Goal: Book appointment/travel/reservation

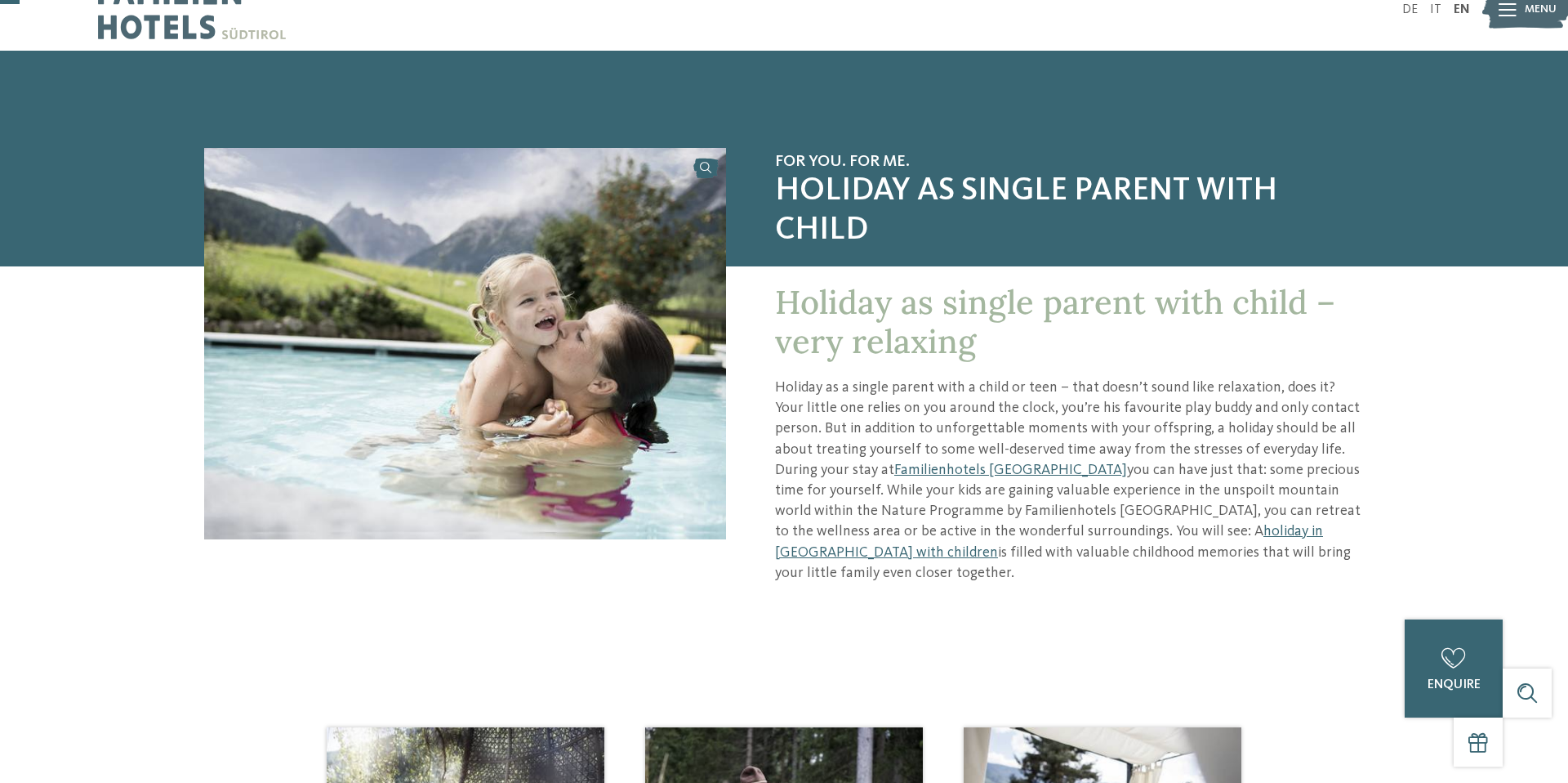
scroll to position [42, 0]
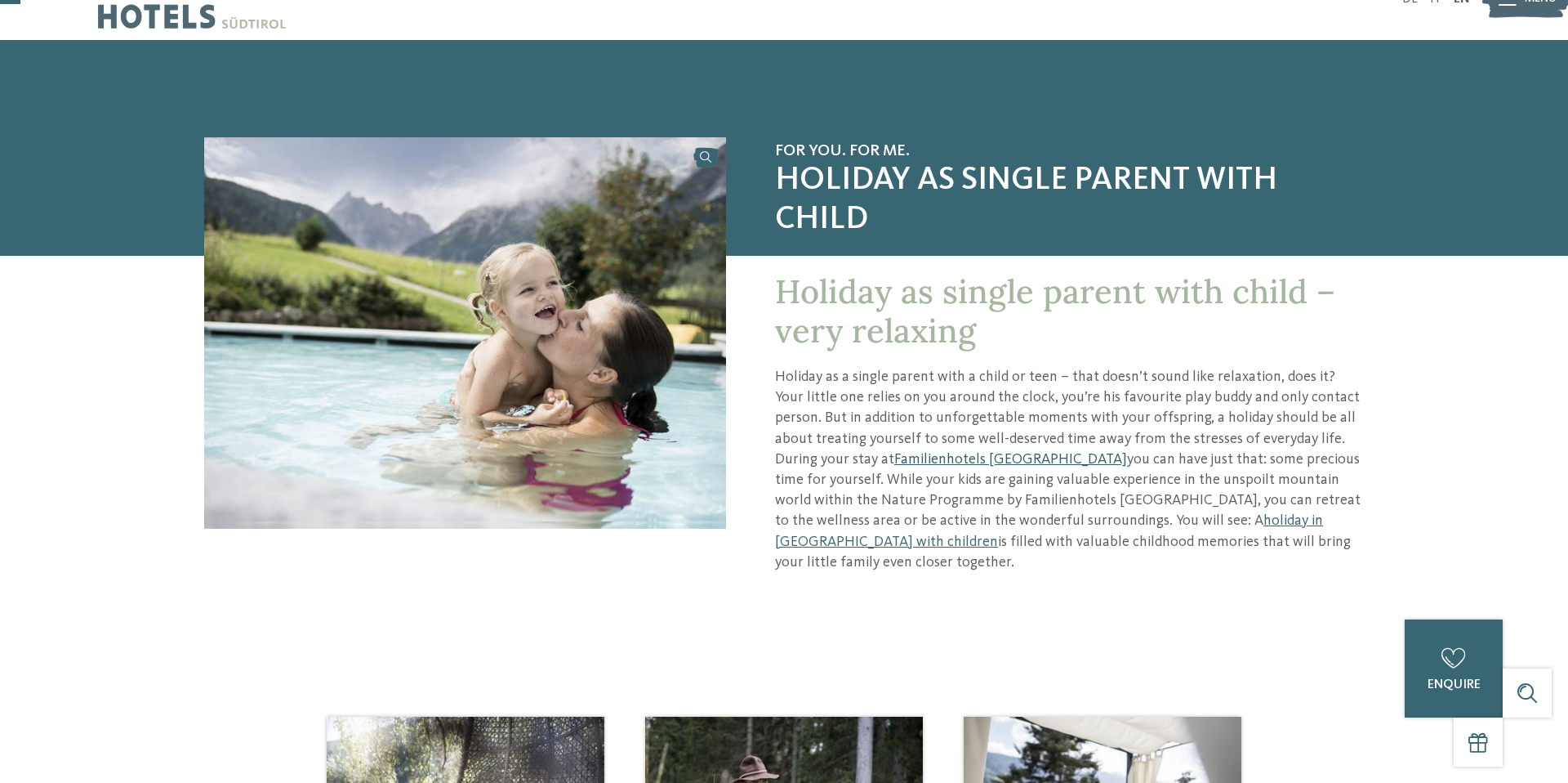
click at [910, 453] on link "Familienhotels [GEOGRAPHIC_DATA]" at bounding box center [1010, 459] width 233 height 15
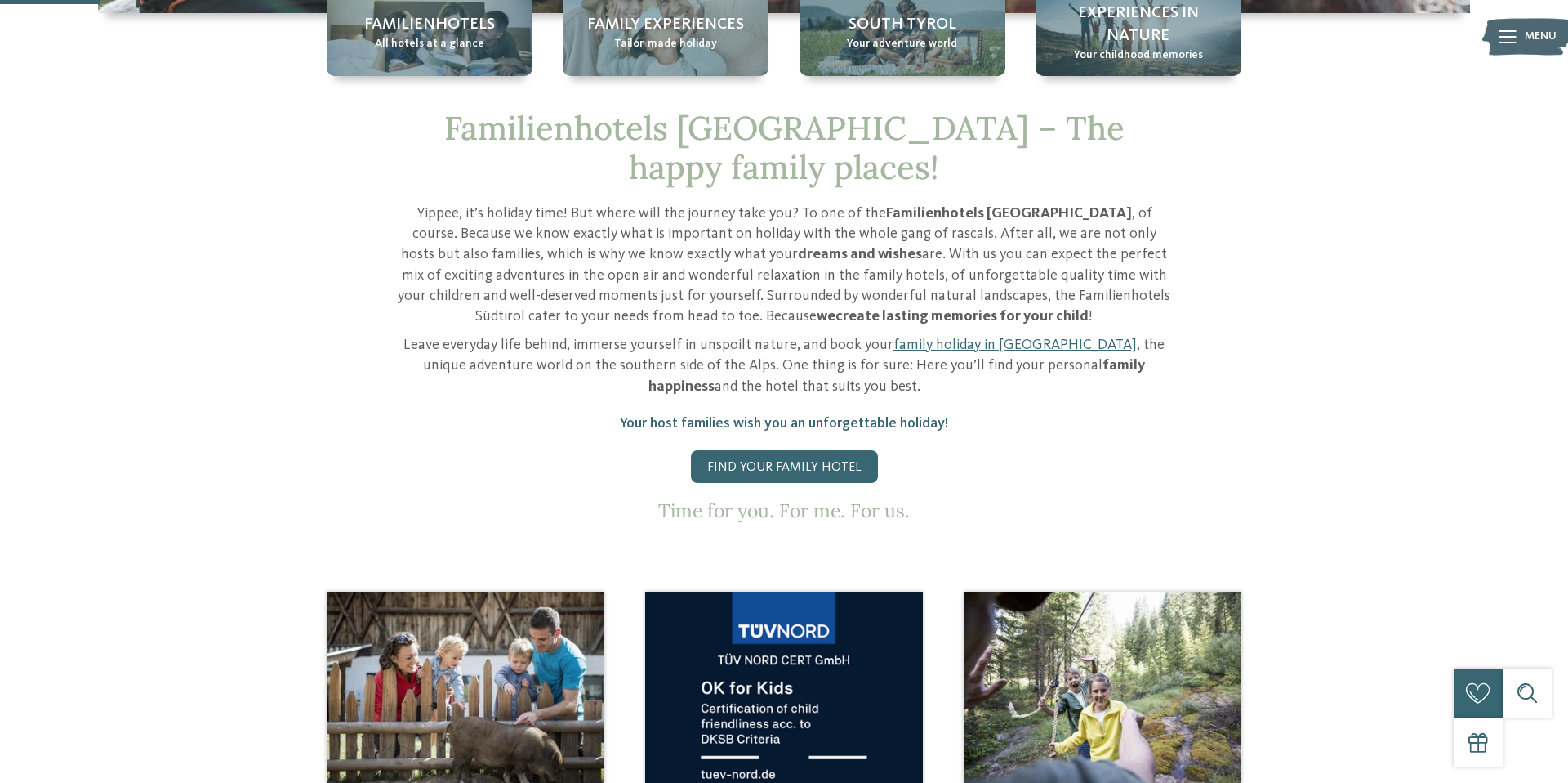
scroll to position [347, 0]
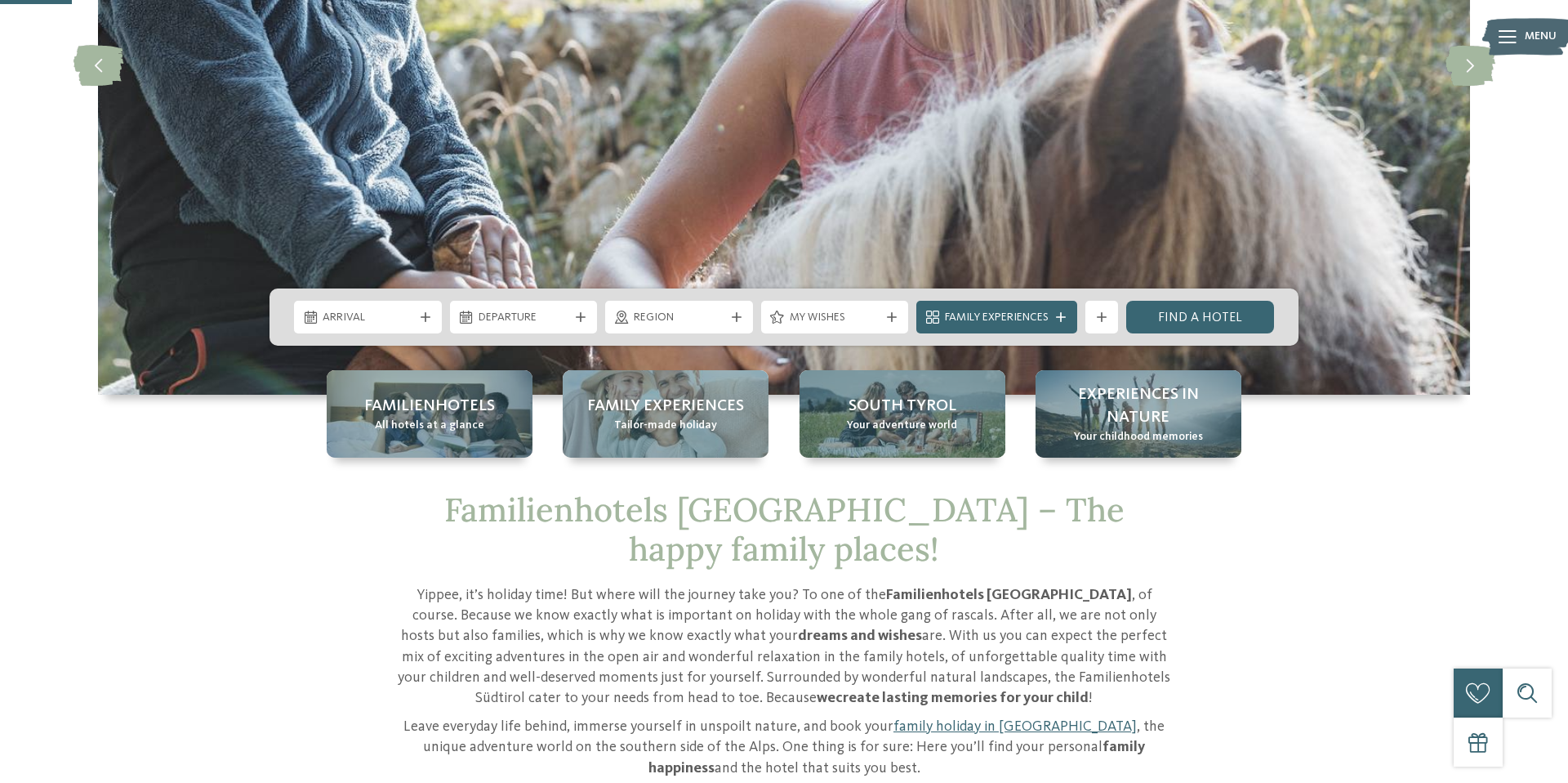
click at [373, 339] on div "Arrival Departure" at bounding box center [784, 316] width 1029 height 57
click at [373, 324] on span "Arrival" at bounding box center [368, 318] width 91 height 16
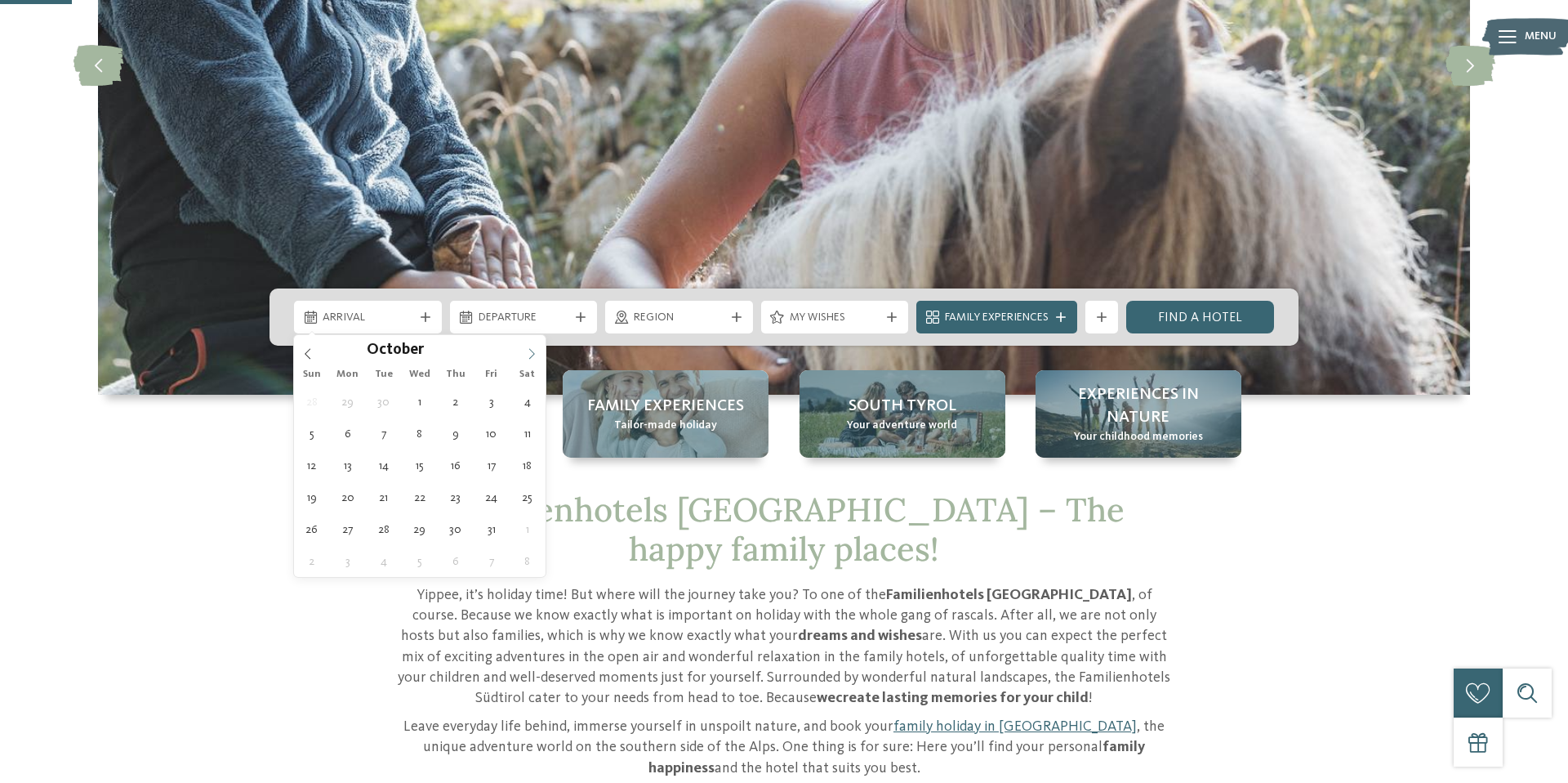
click at [531, 344] on span at bounding box center [532, 349] width 28 height 28
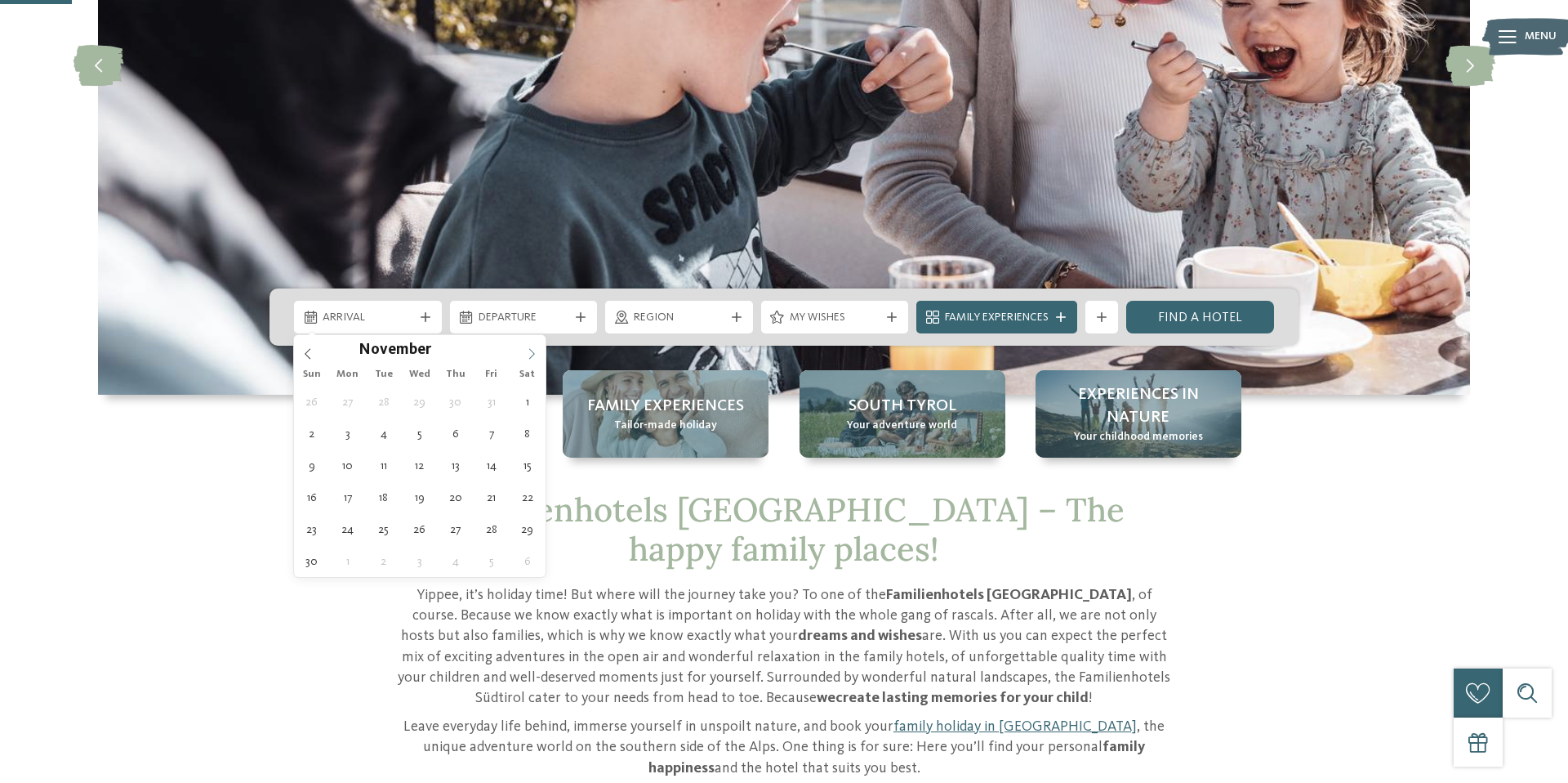
click at [531, 344] on span at bounding box center [532, 349] width 28 height 28
type input "****"
click at [531, 344] on span at bounding box center [532, 349] width 28 height 28
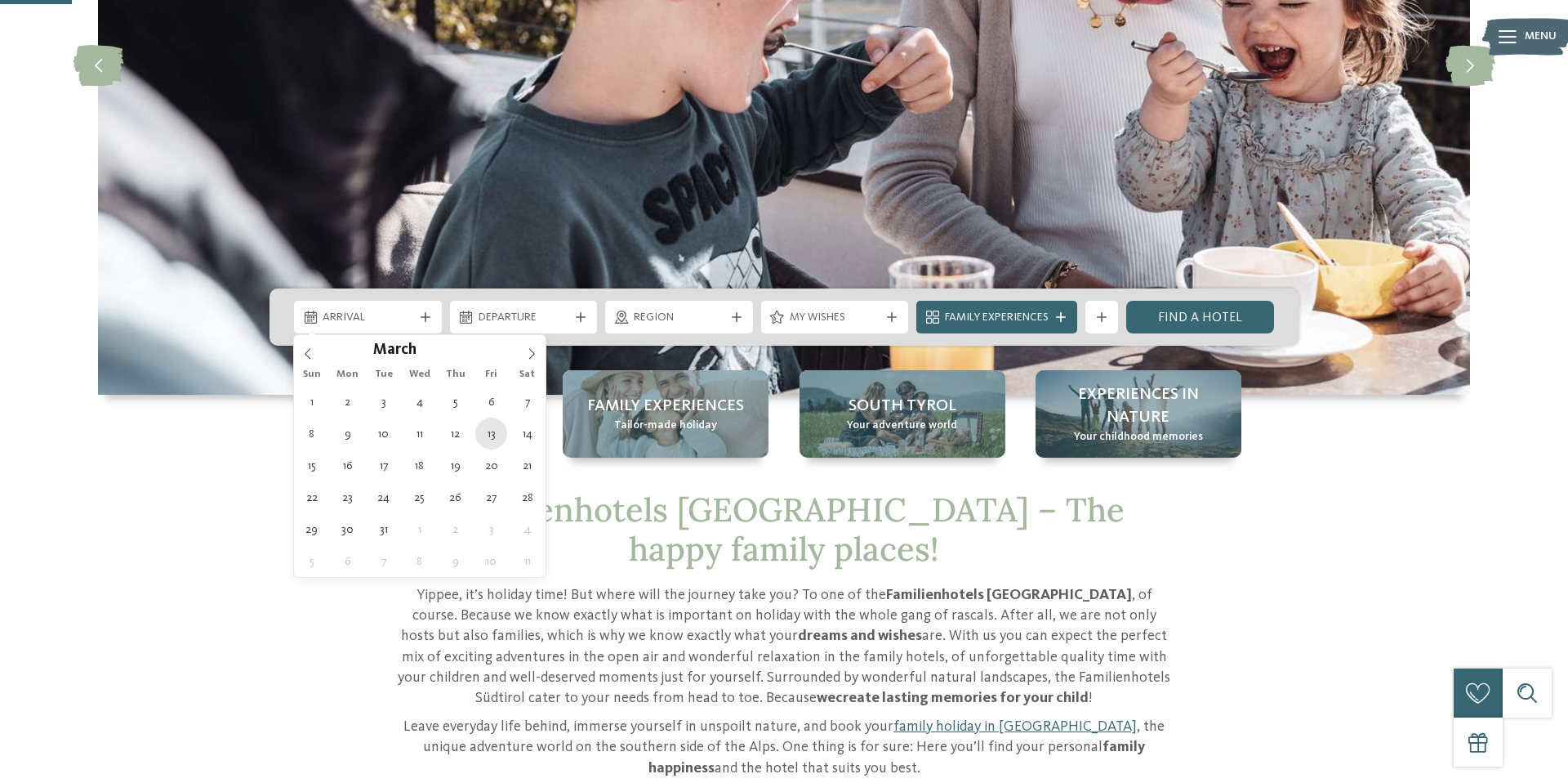
type div "13.03.2026"
type input "****"
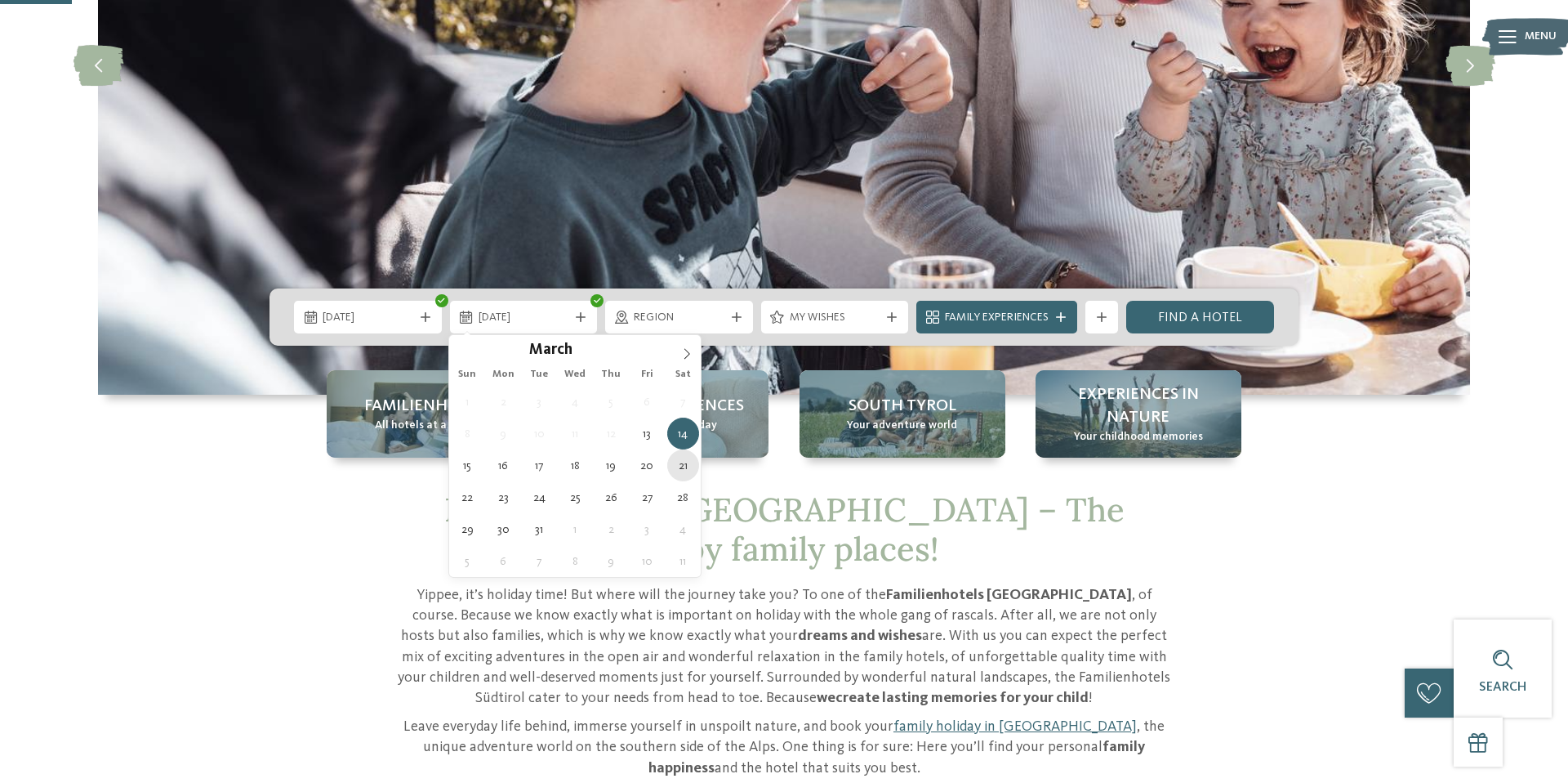
type div "21.03.2026"
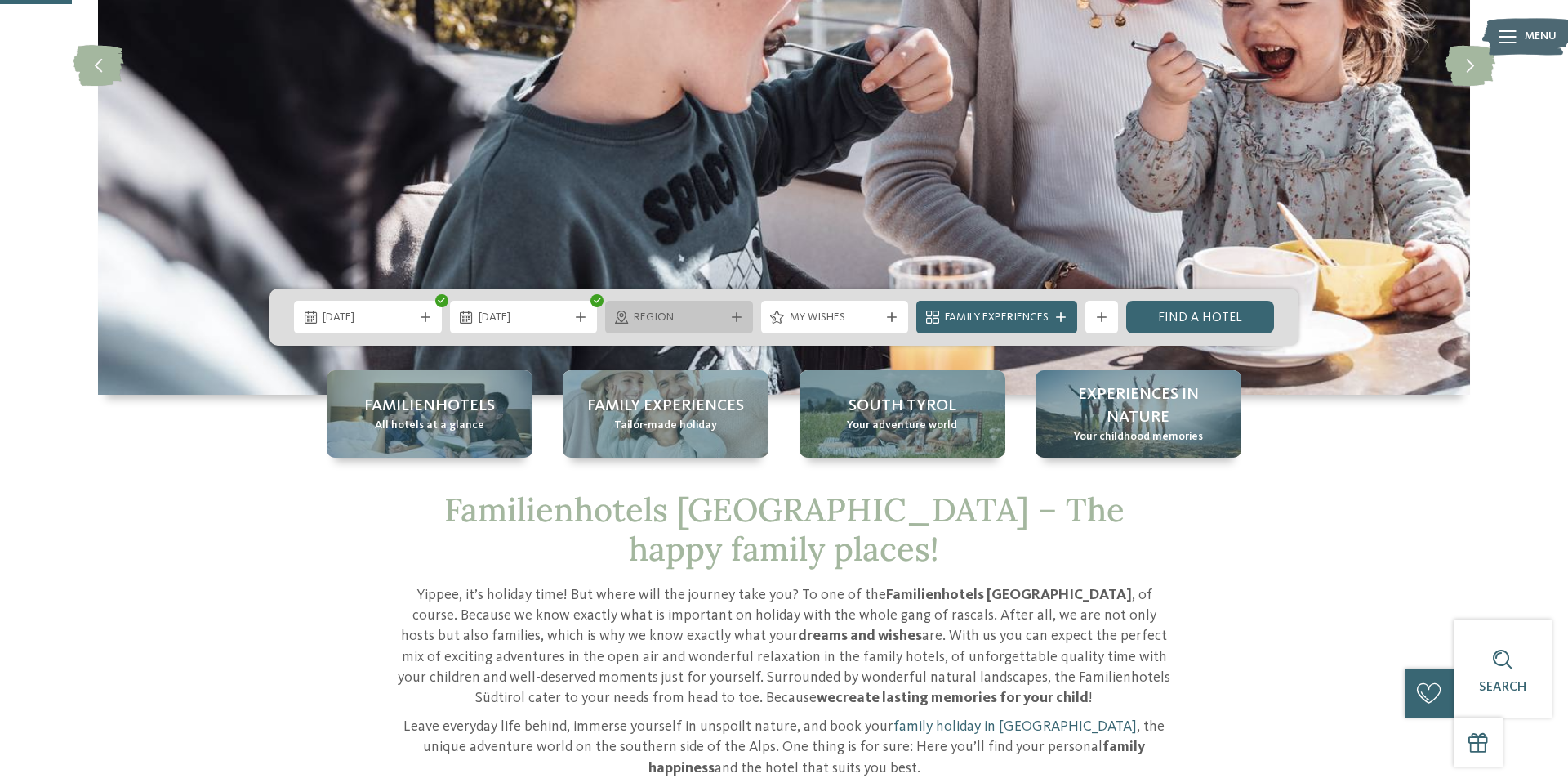
click at [729, 312] on div at bounding box center [737, 317] width 16 height 10
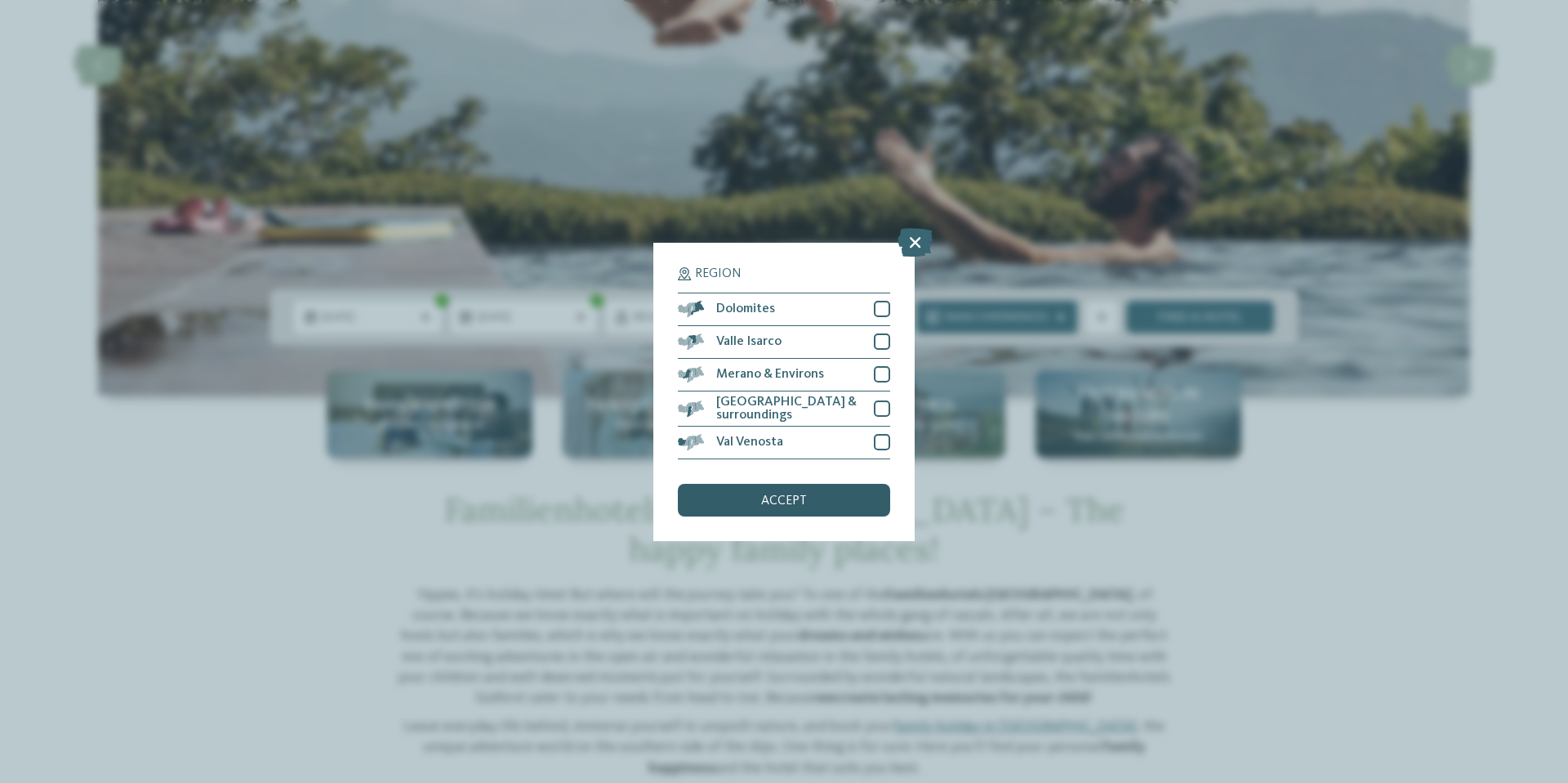
click at [856, 501] on div "accept" at bounding box center [784, 500] width 212 height 33
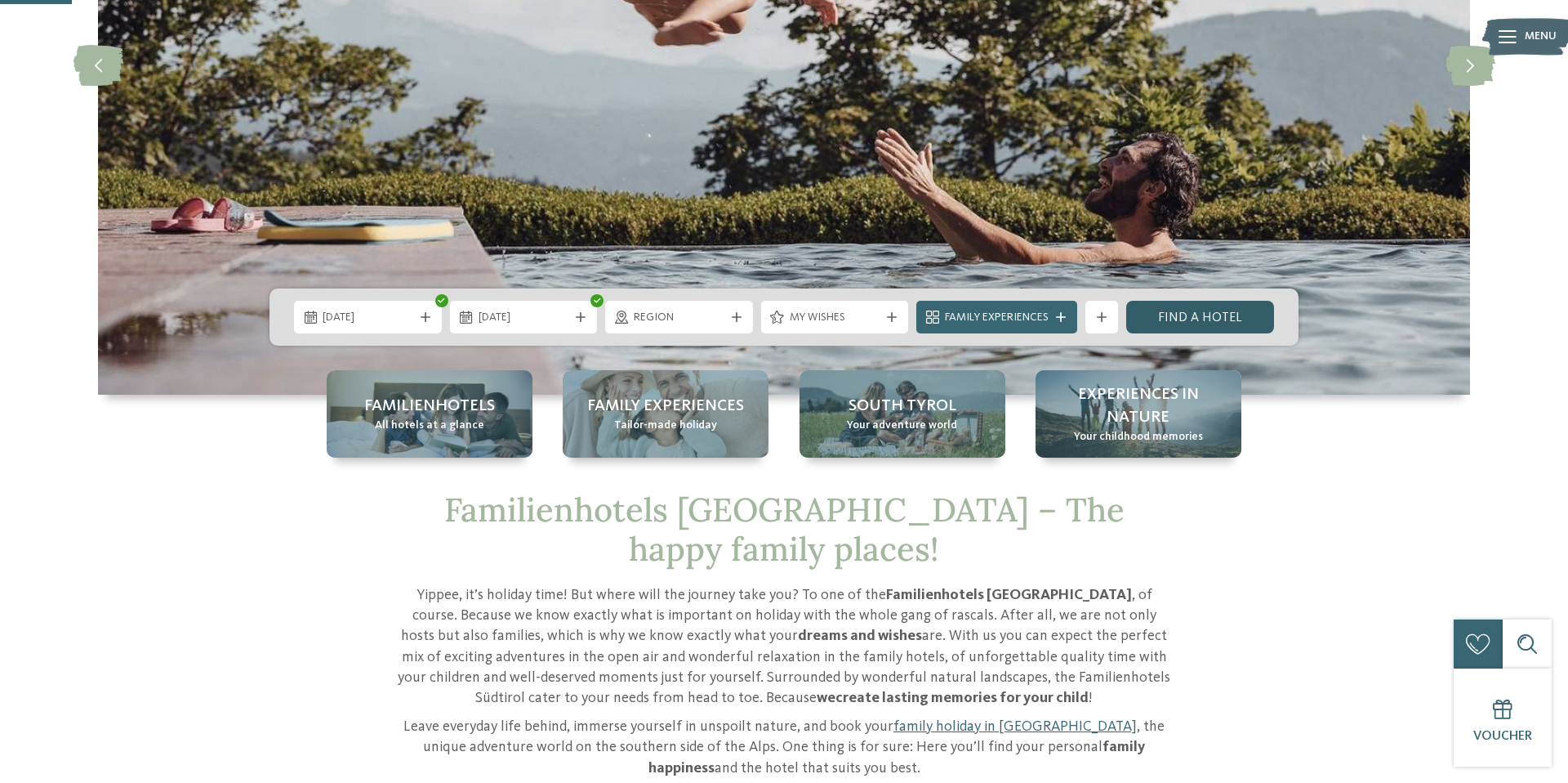
click at [1170, 319] on link "Find a hotel" at bounding box center [1200, 317] width 148 height 33
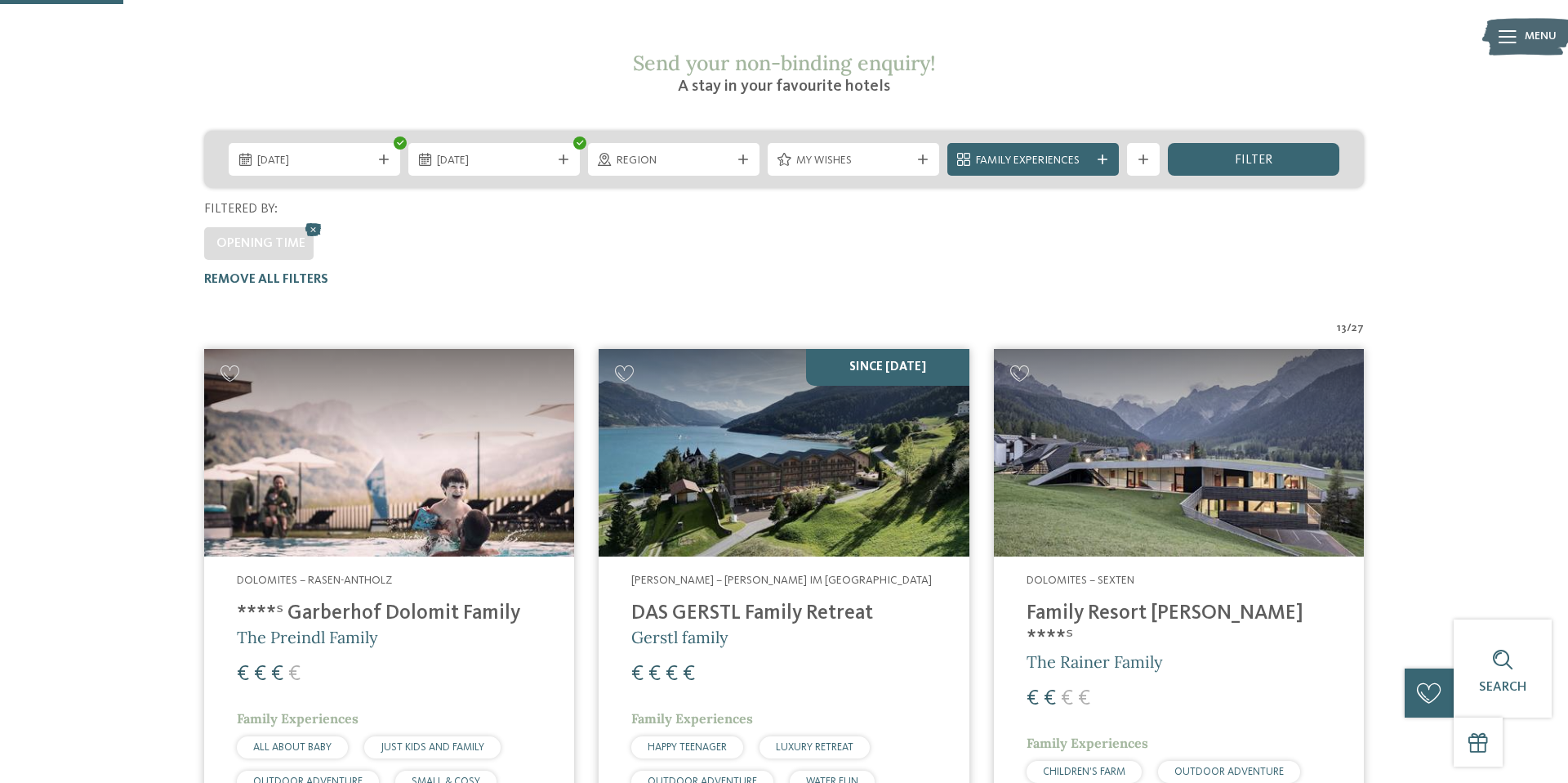
scroll to position [273, 0]
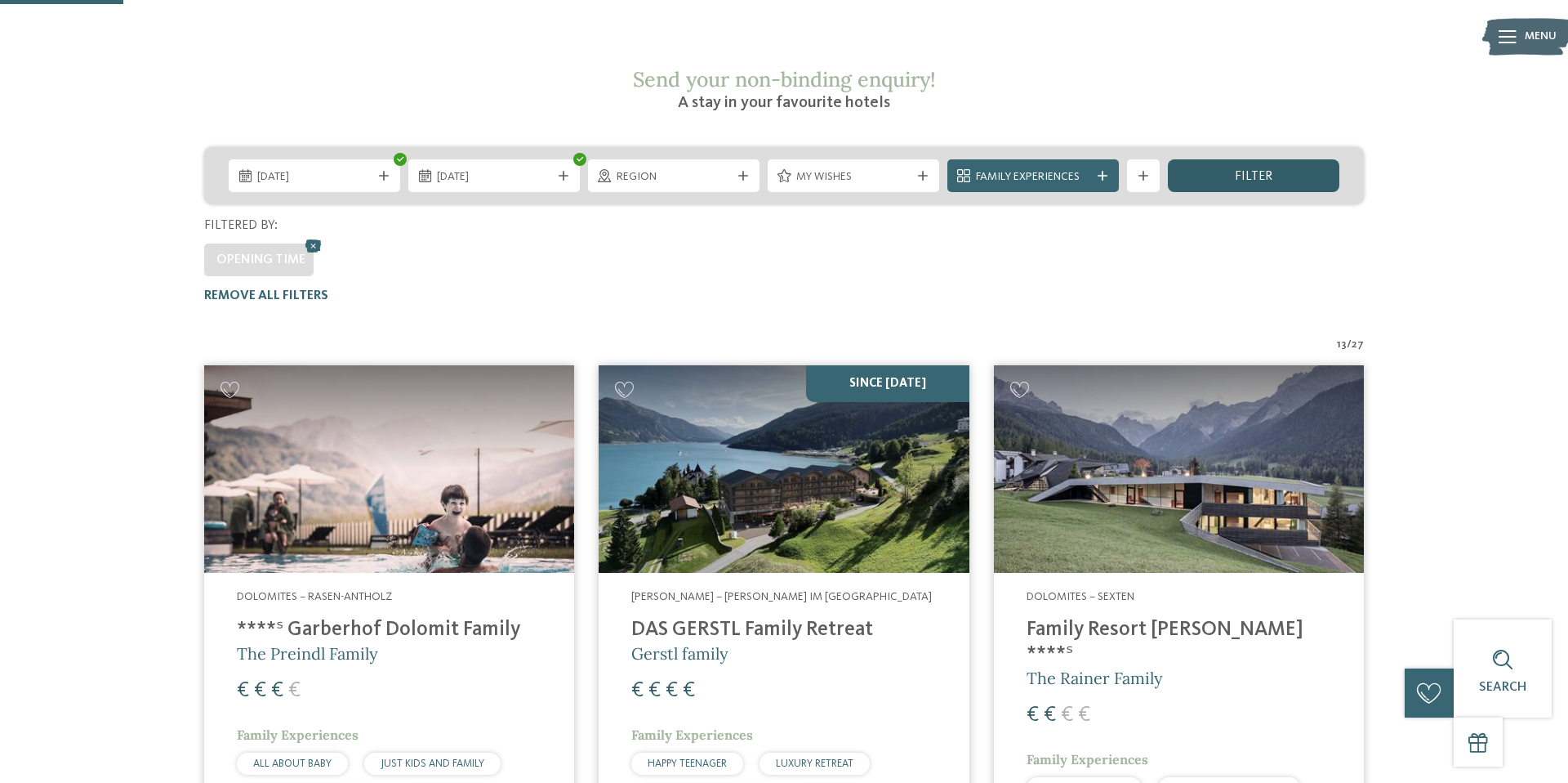
click at [1223, 159] on div "filter" at bounding box center [1253, 175] width 172 height 33
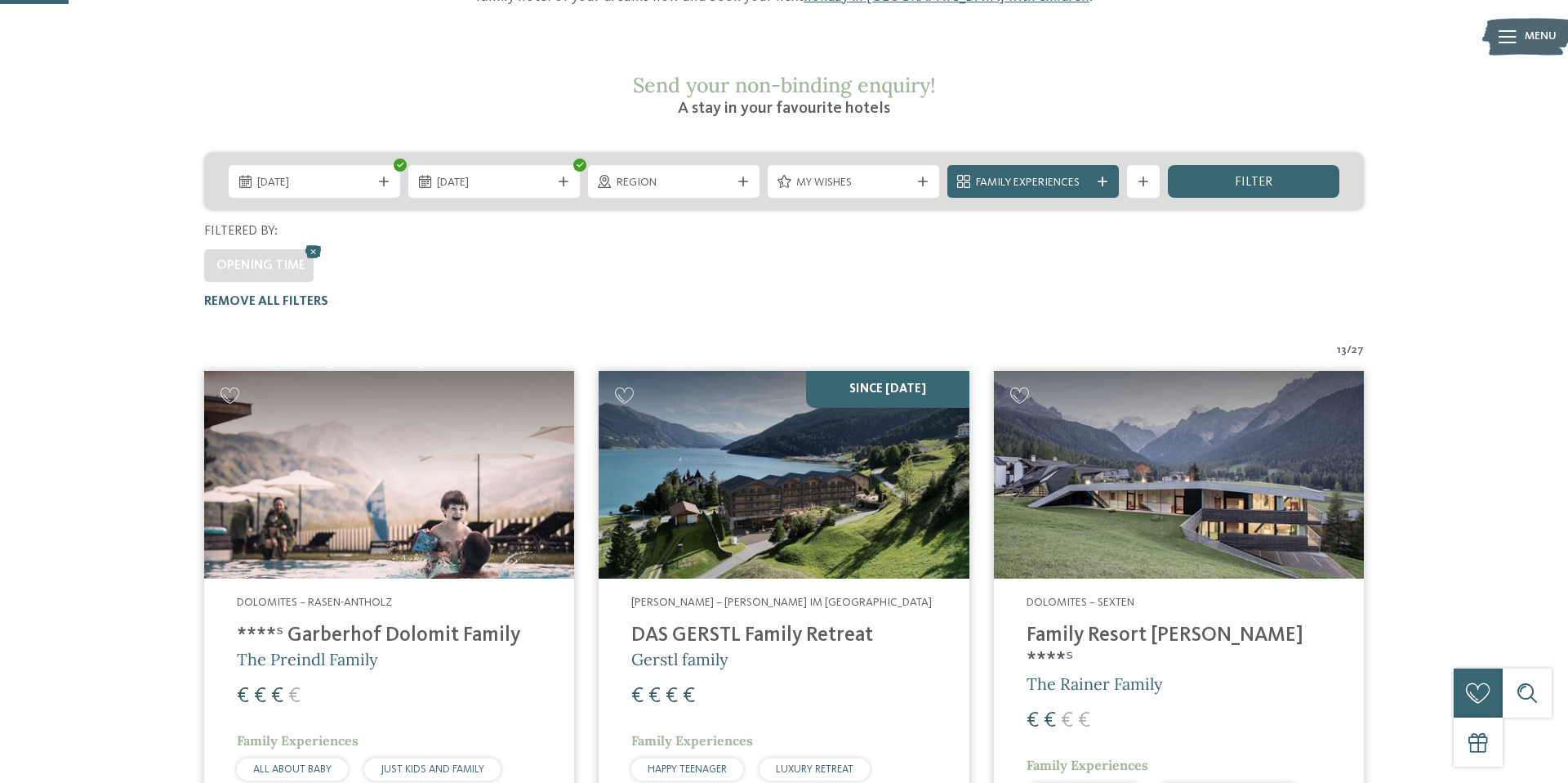
scroll to position [150, 0]
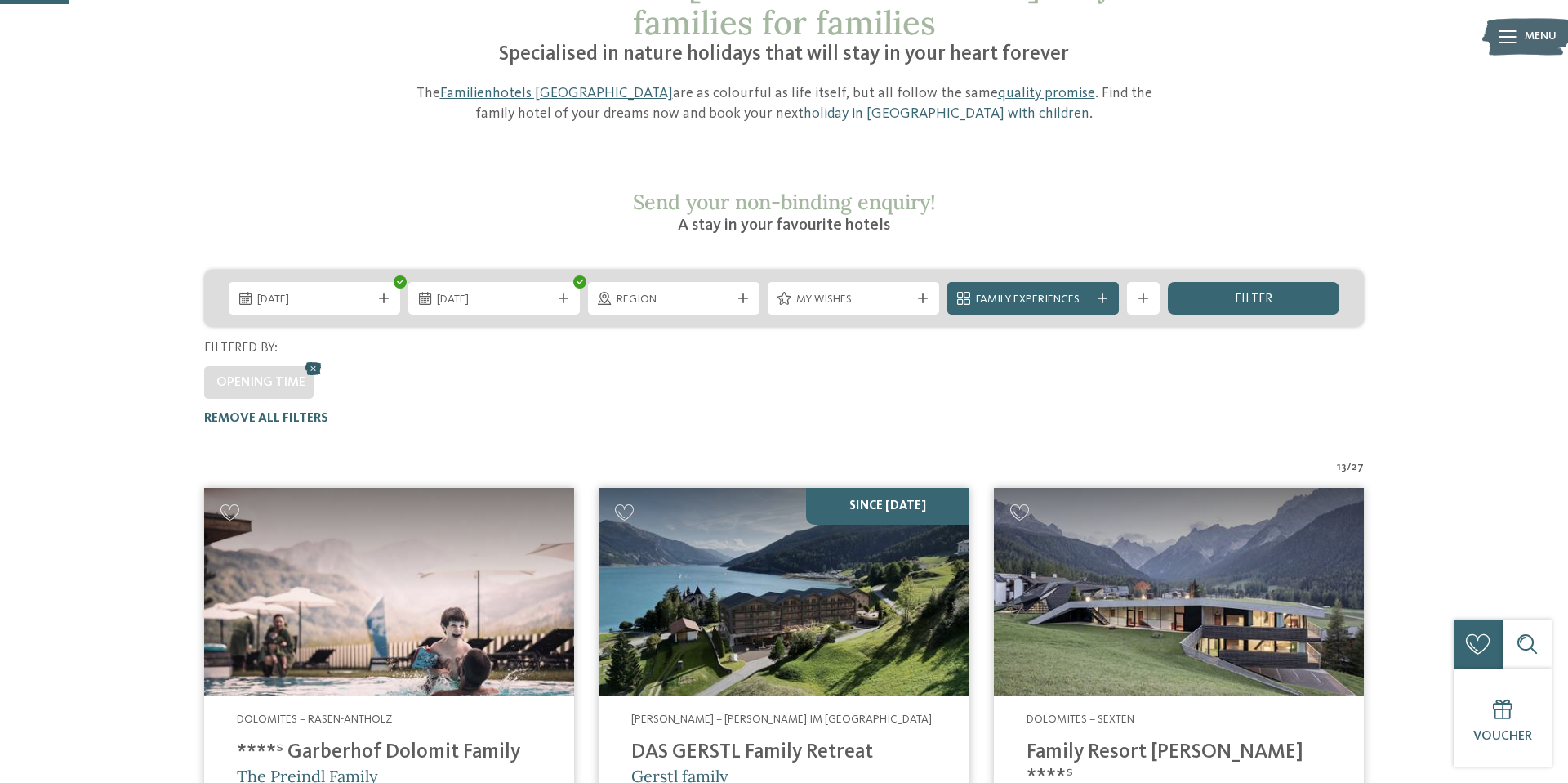
click at [310, 358] on icon at bounding box center [314, 368] width 25 height 21
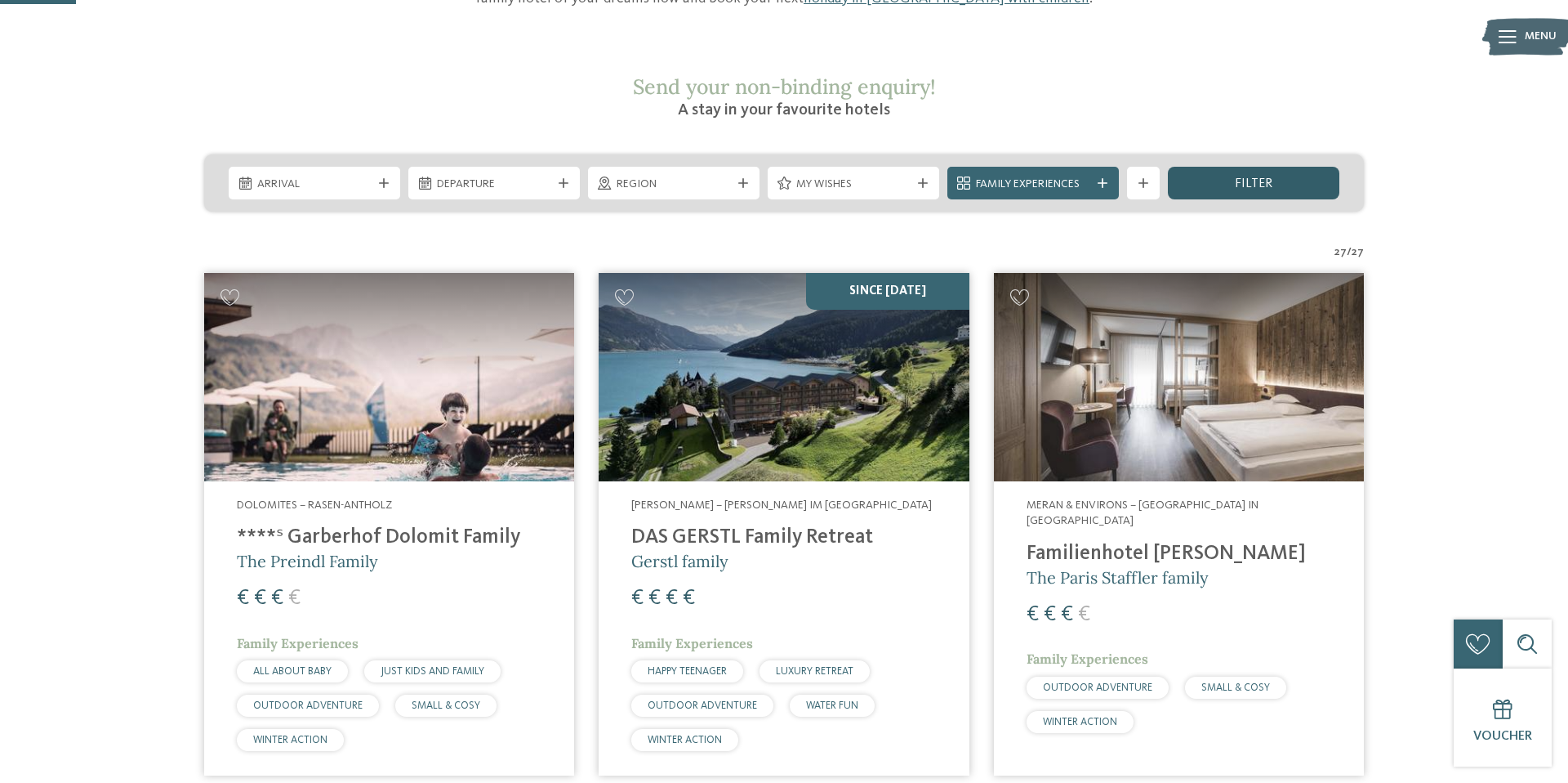
click at [1215, 167] on div "filter" at bounding box center [1253, 183] width 172 height 33
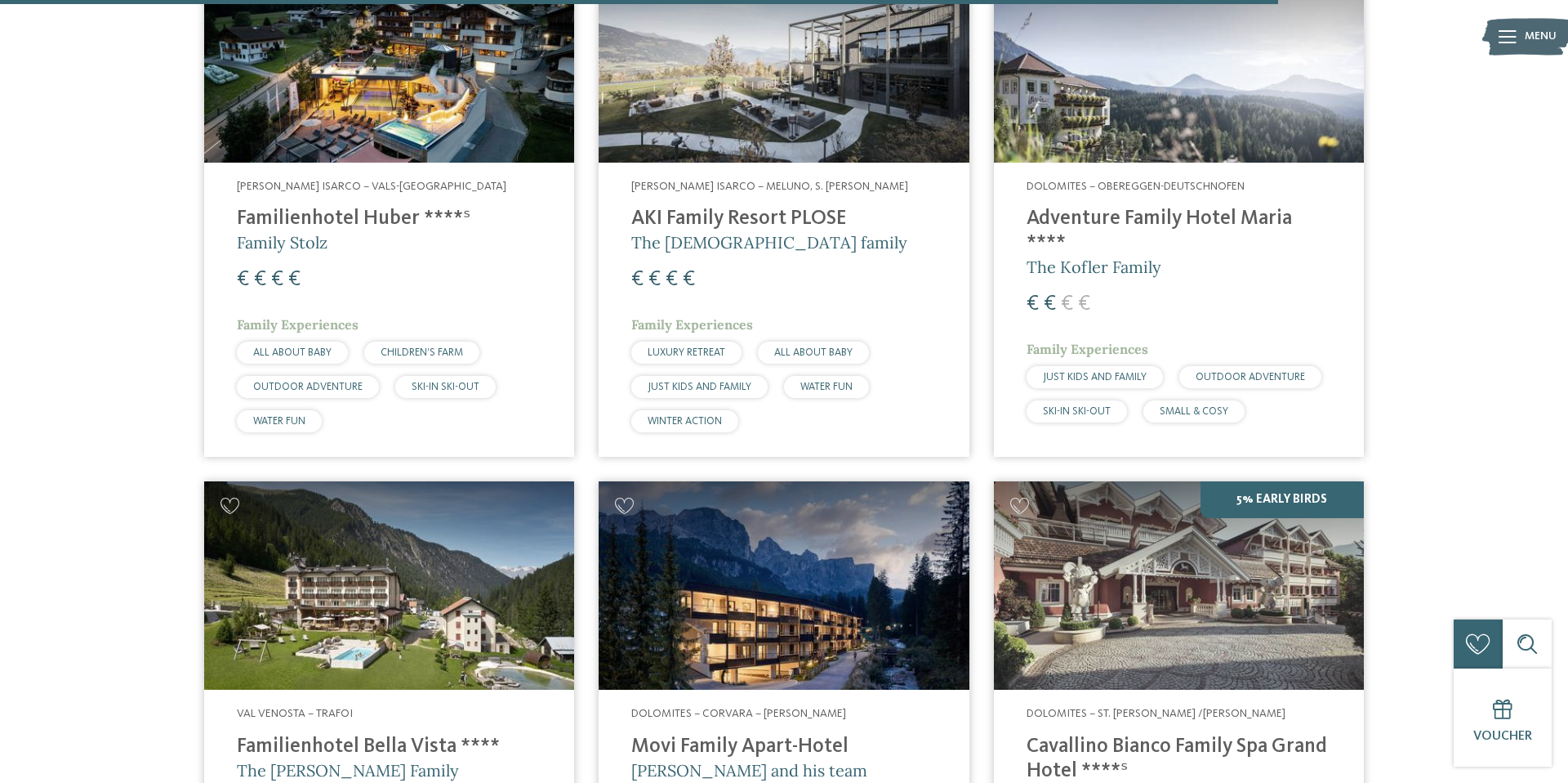
scroll to position [4558, 0]
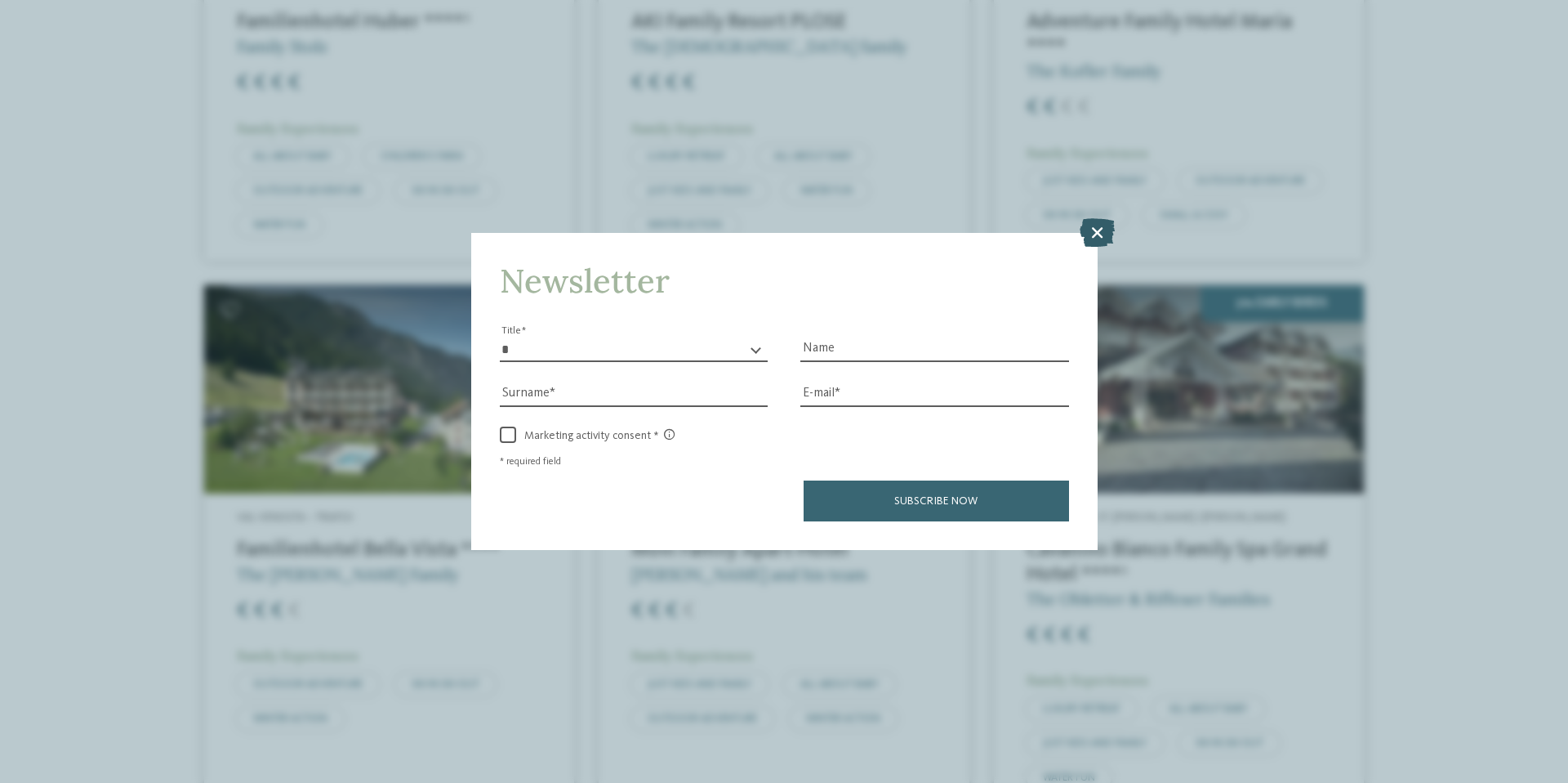
click at [1091, 239] on icon at bounding box center [1096, 231] width 35 height 29
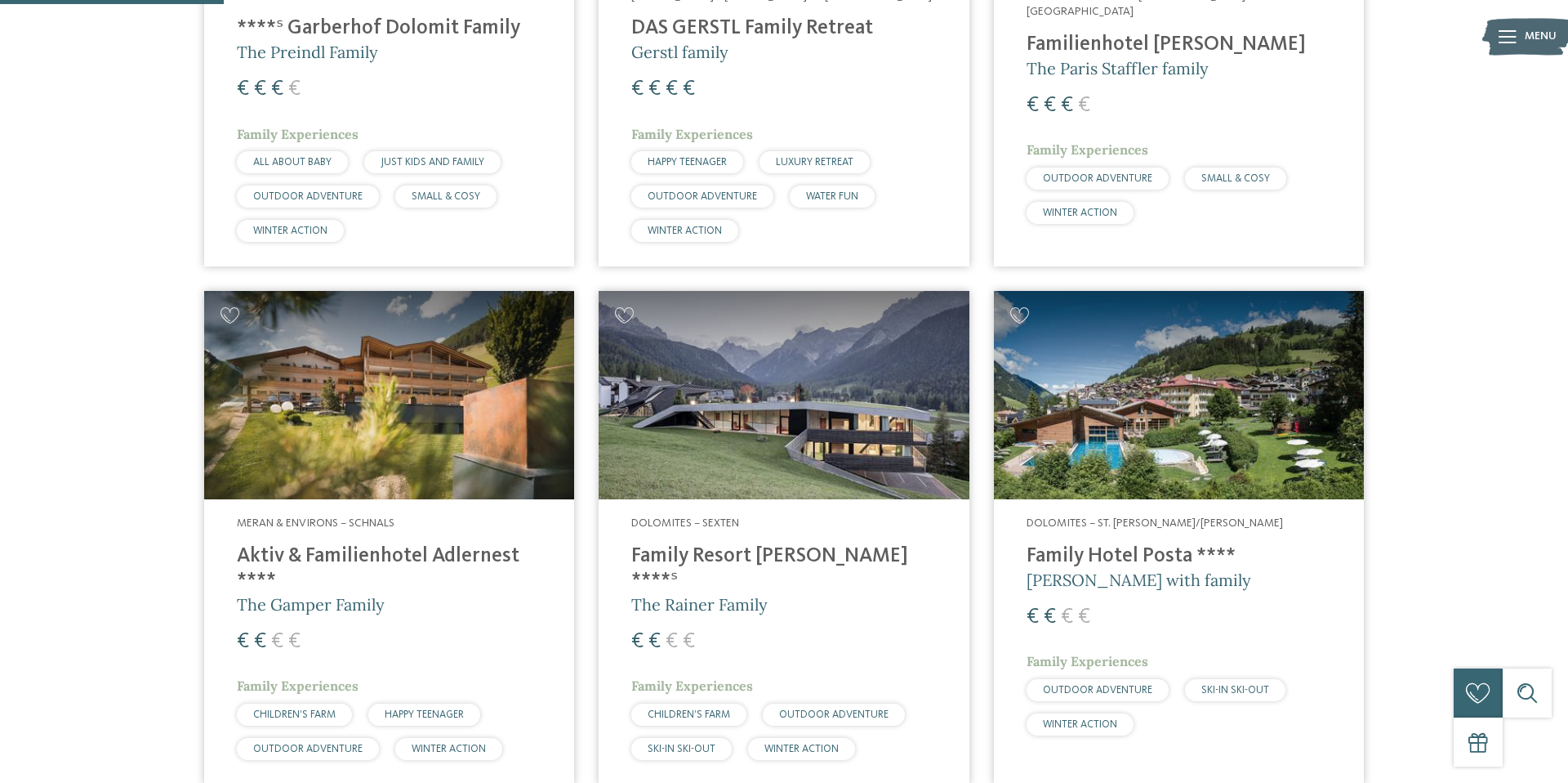
scroll to position [785, 0]
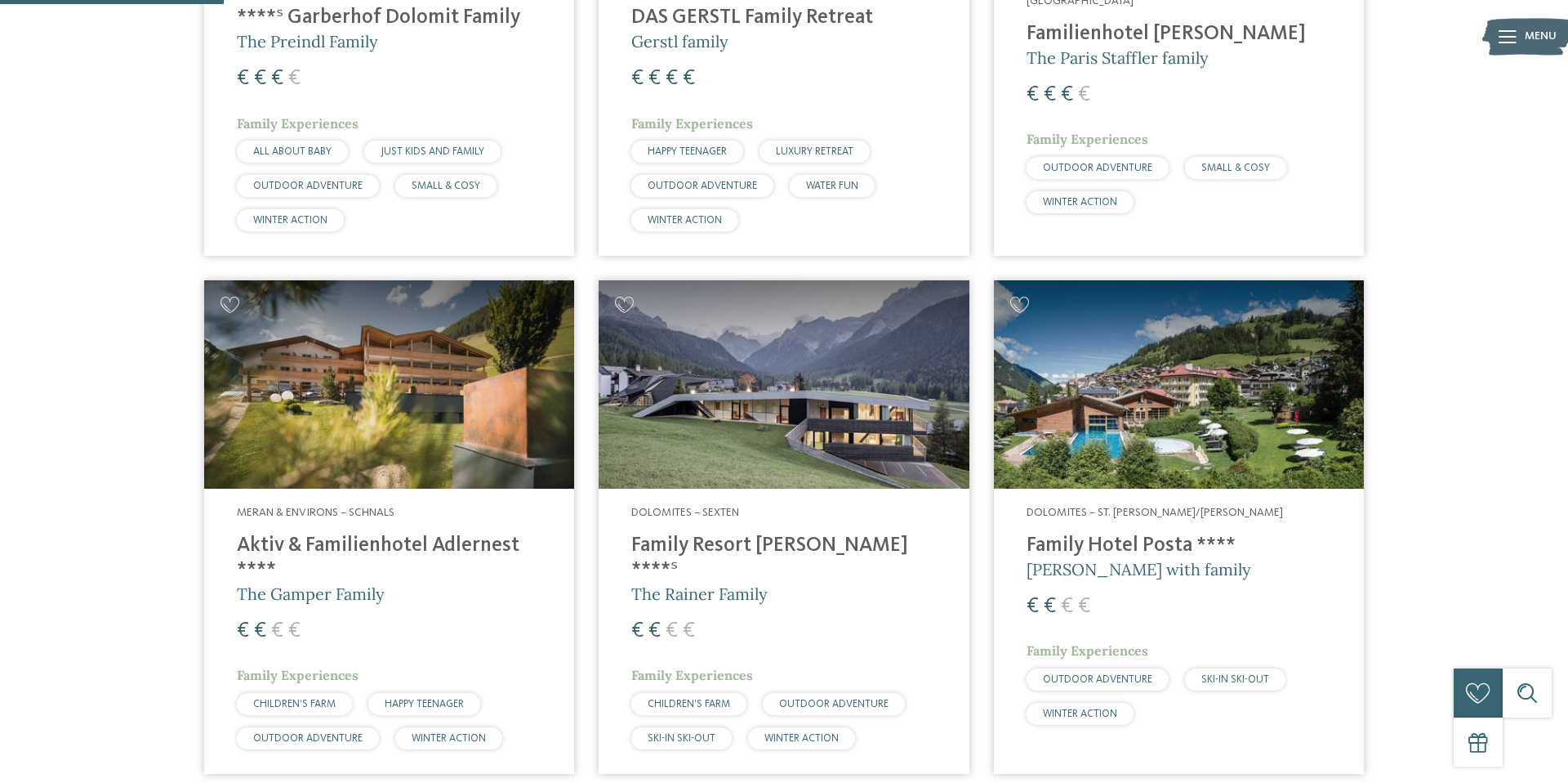
click at [747, 534] on h4 "Family Resort [PERSON_NAME] ****ˢ" at bounding box center [784, 558] width 305 height 49
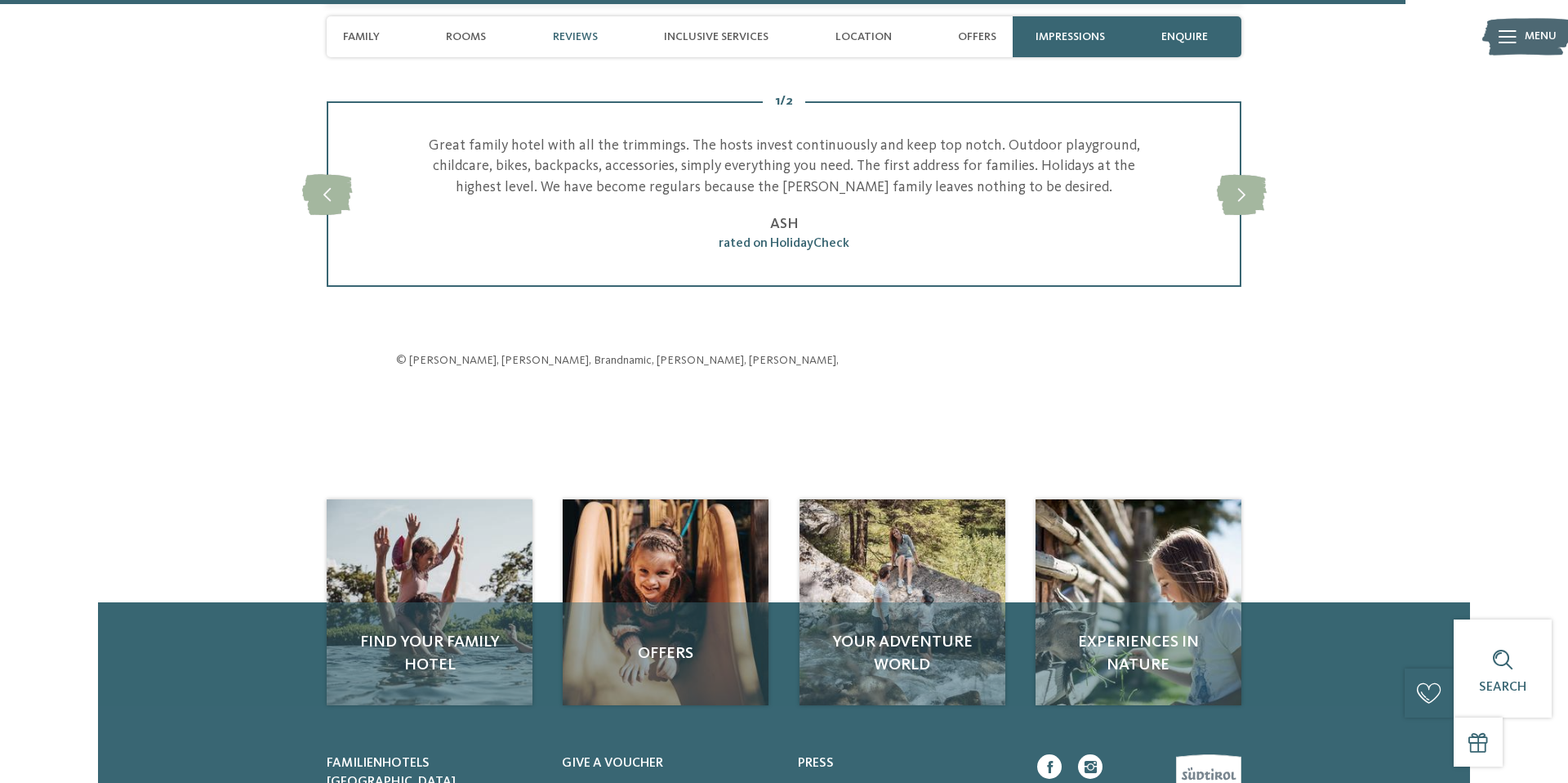
scroll to position [4118, 0]
